Goal: Find specific page/section: Find specific page/section

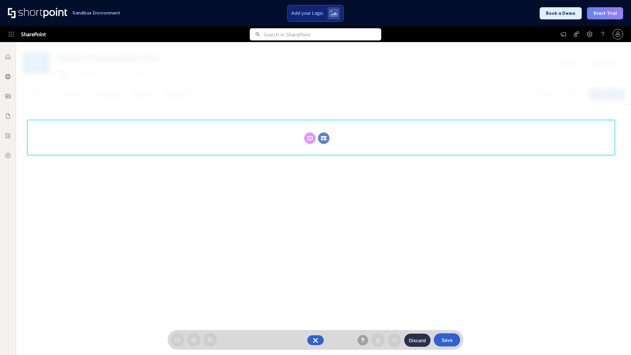
click at [324, 138] on circle at bounding box center [324, 138] width 12 height 12
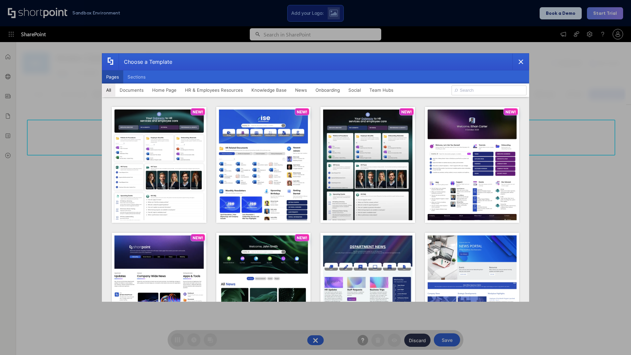
click at [112, 77] on button "Pages" at bounding box center [112, 76] width 21 height 13
type input "Knowledge Portal 1"
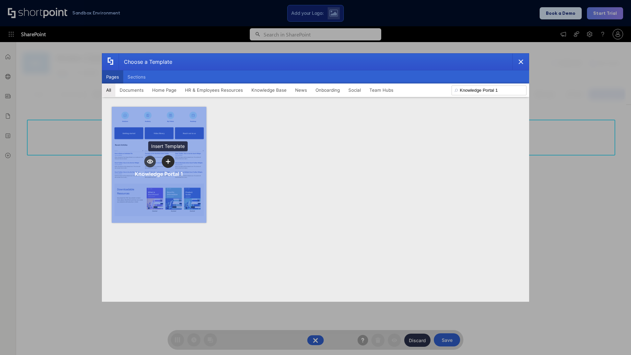
click at [168, 161] on icon "template selector" at bounding box center [168, 161] width 5 height 5
